Goal: Task Accomplishment & Management: Use online tool/utility

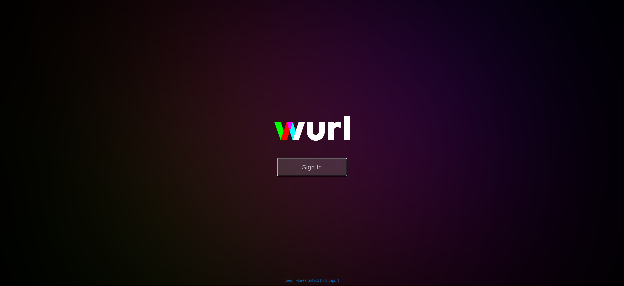
click at [315, 164] on button "Sign In" at bounding box center [312, 167] width 70 height 18
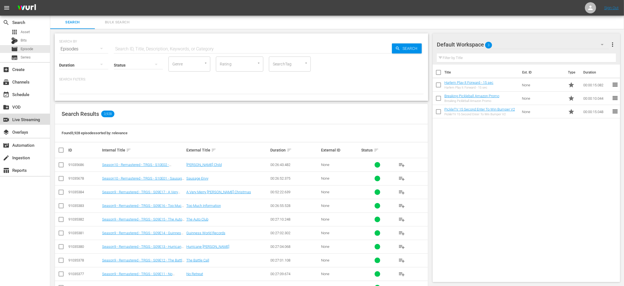
click at [23, 120] on div "switch_video Live Streaming" at bounding box center [15, 118] width 31 height 5
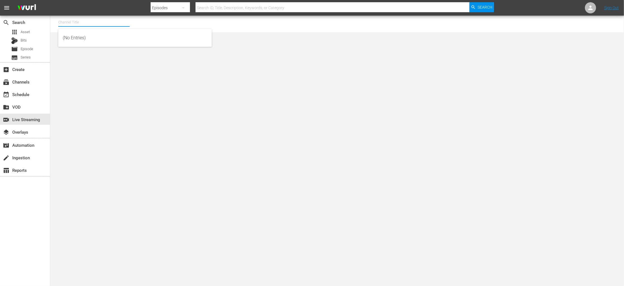
click at [69, 23] on input "text" at bounding box center [93, 22] width 71 height 13
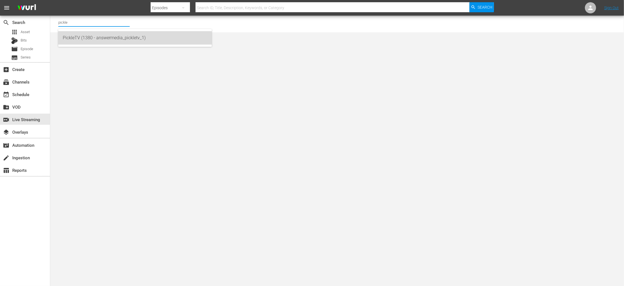
click at [71, 39] on div "PickleTV (1380 - answermedia_pickletv_1)" at bounding box center [135, 37] width 144 height 13
type input "PickleTV (1380 - answermedia_pickletv_1)"
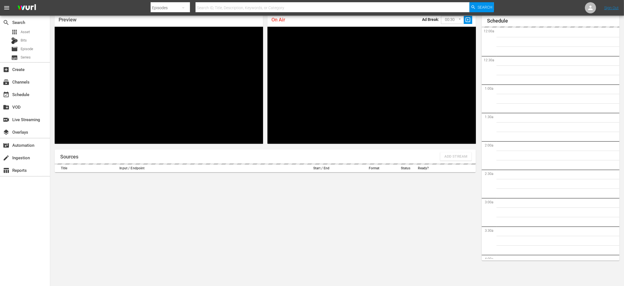
scroll to position [913, 0]
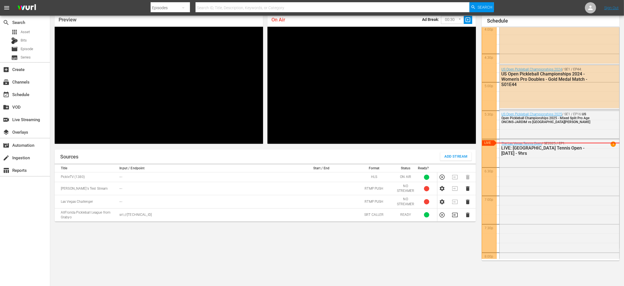
click at [366, 201] on td "RTMP PUSH" at bounding box center [374, 202] width 42 height 13
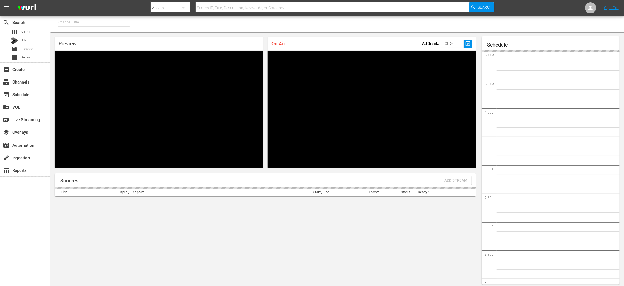
type input "PickleTV (1380)"
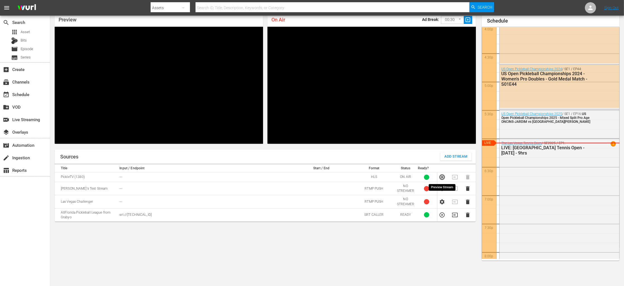
click at [441, 177] on icon "button" at bounding box center [442, 177] width 6 height 6
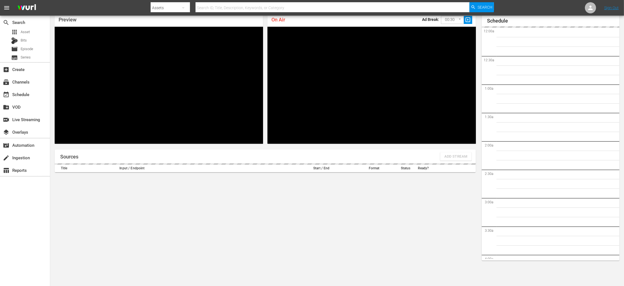
scroll to position [915, 0]
type input "PickleTV (1380)"
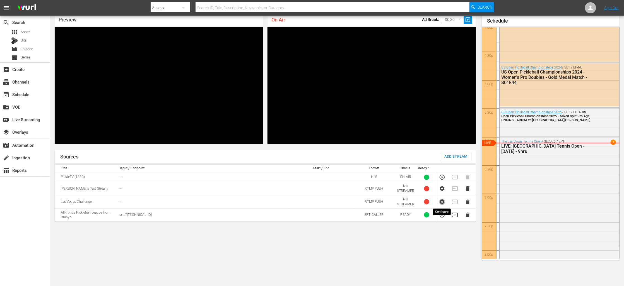
click at [444, 202] on icon "button" at bounding box center [442, 202] width 5 height 5
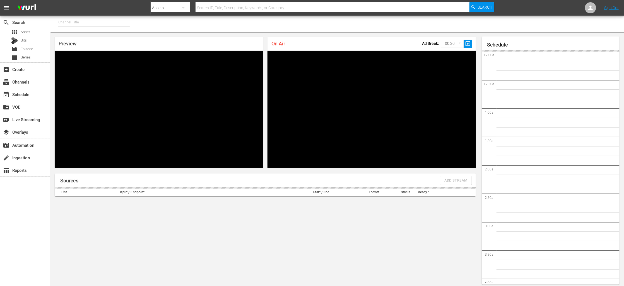
type input "PickleTV (1380)"
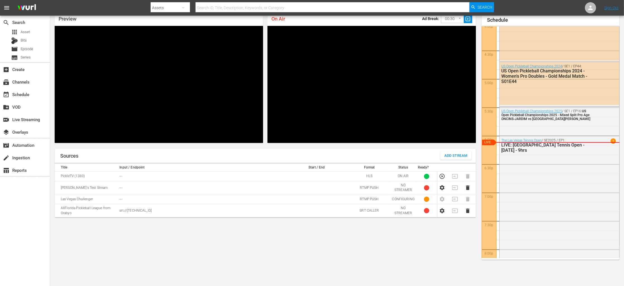
scroll to position [27, 0]
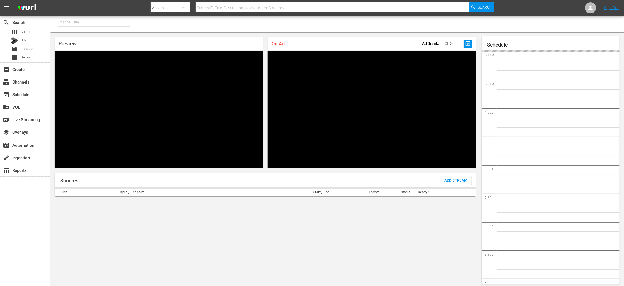
type input "PickleTV (1380)"
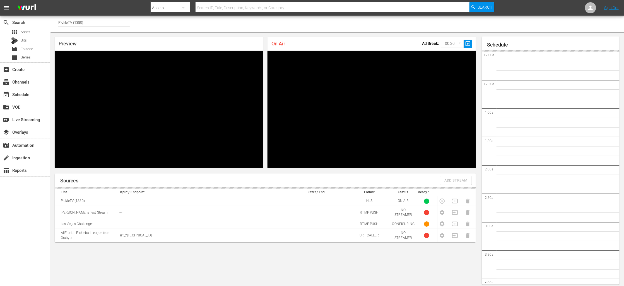
scroll to position [24, 0]
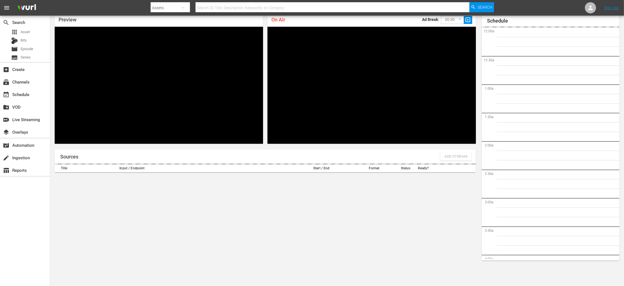
scroll to position [922, 0]
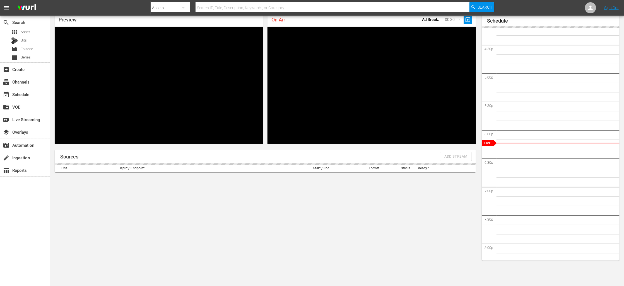
type input "PickleTV (1380)"
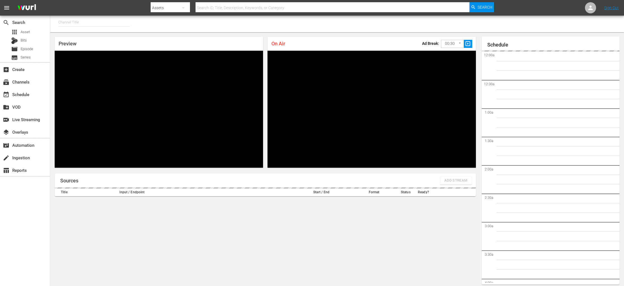
scroll to position [23, 0]
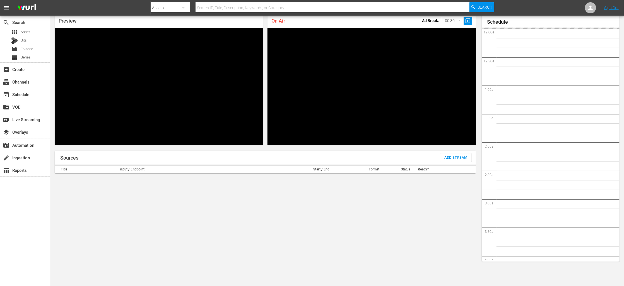
type input "PickleTV (1380)"
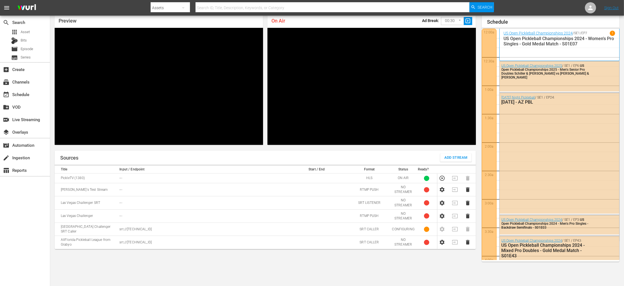
scroll to position [922, 0]
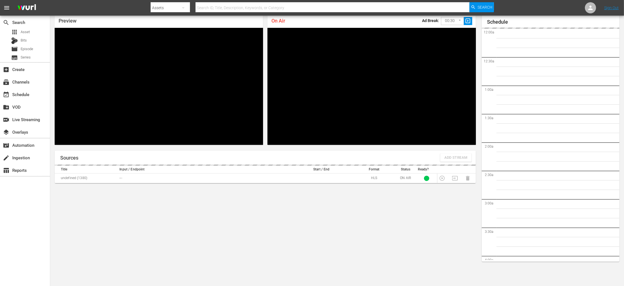
scroll to position [24, 0]
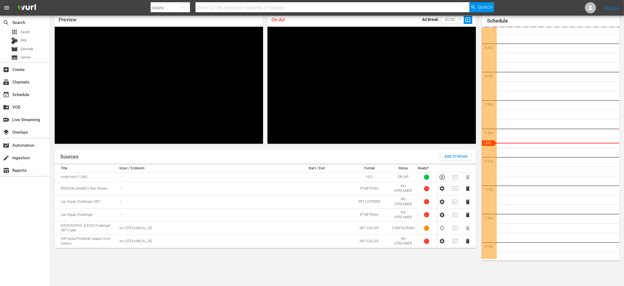
type input "PickleTV (1380)"
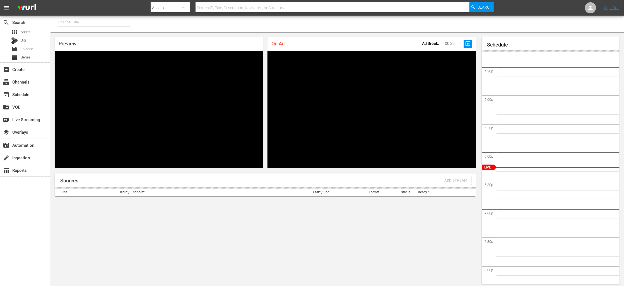
scroll to position [24, 0]
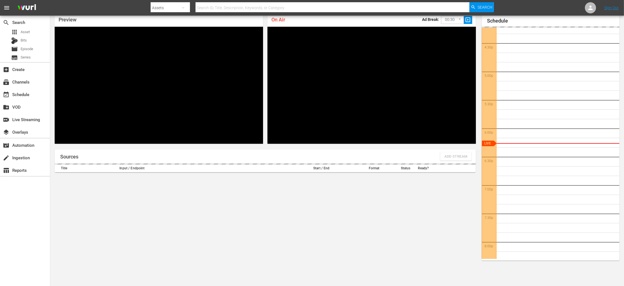
type input "PickleTV (1380)"
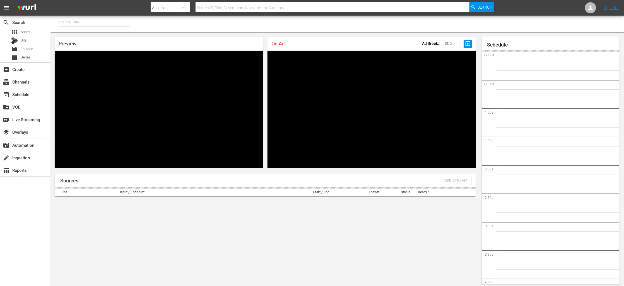
type input "PickleTV (1380)"
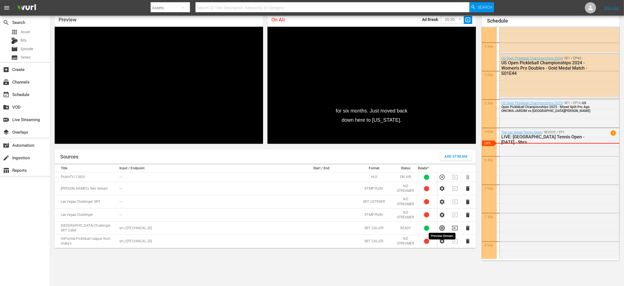
click at [445, 226] on icon "button" at bounding box center [442, 228] width 6 height 6
click at [456, 226] on icon "button" at bounding box center [455, 228] width 6 height 6
